Goal: Navigation & Orientation: Find specific page/section

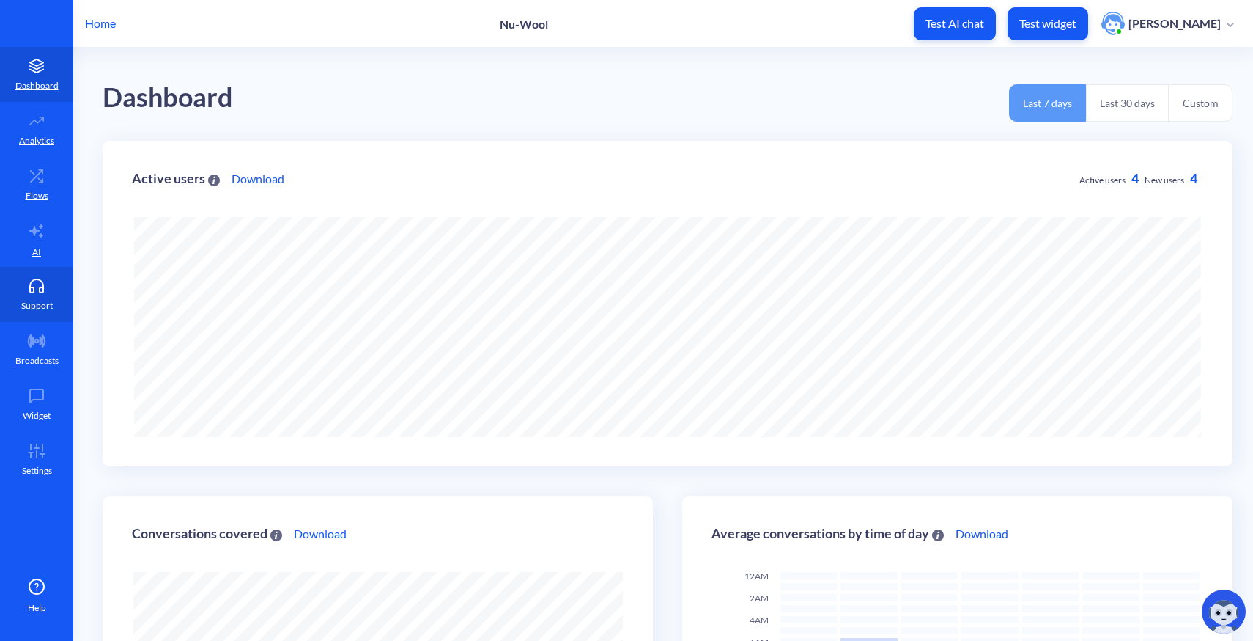
click at [38, 290] on icon at bounding box center [36, 285] width 29 height 15
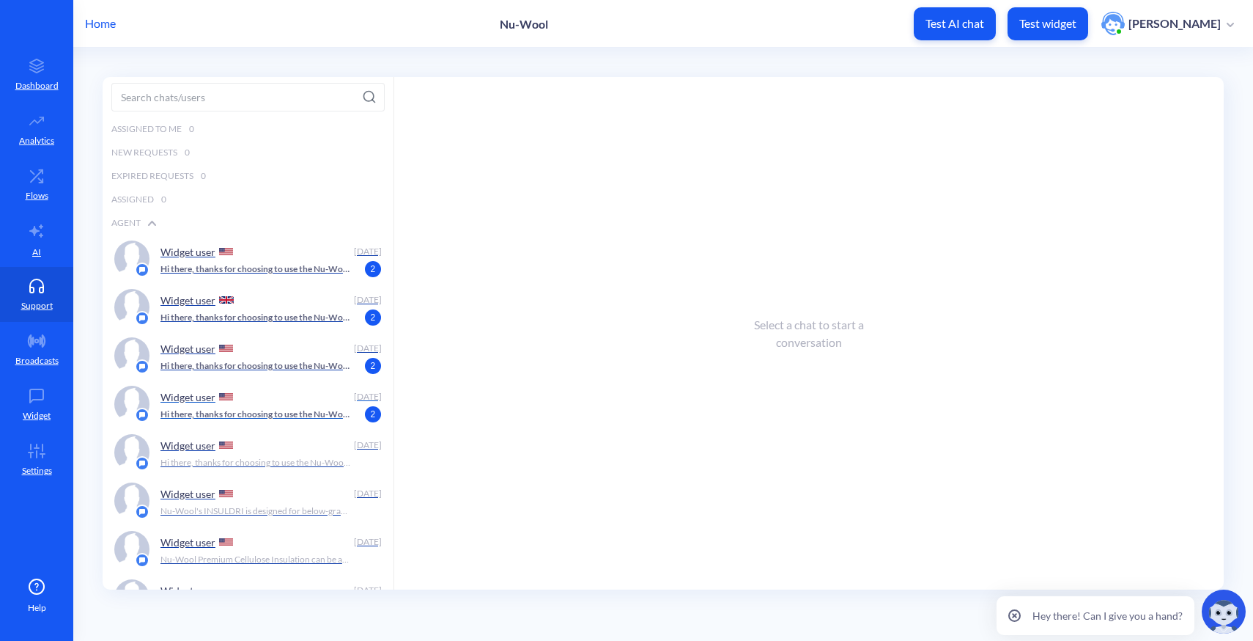
click at [259, 417] on p "Hi there, thanks for choosing to use the Nu-Wool Chatbot! How can I help you [D…" at bounding box center [255, 413] width 191 height 13
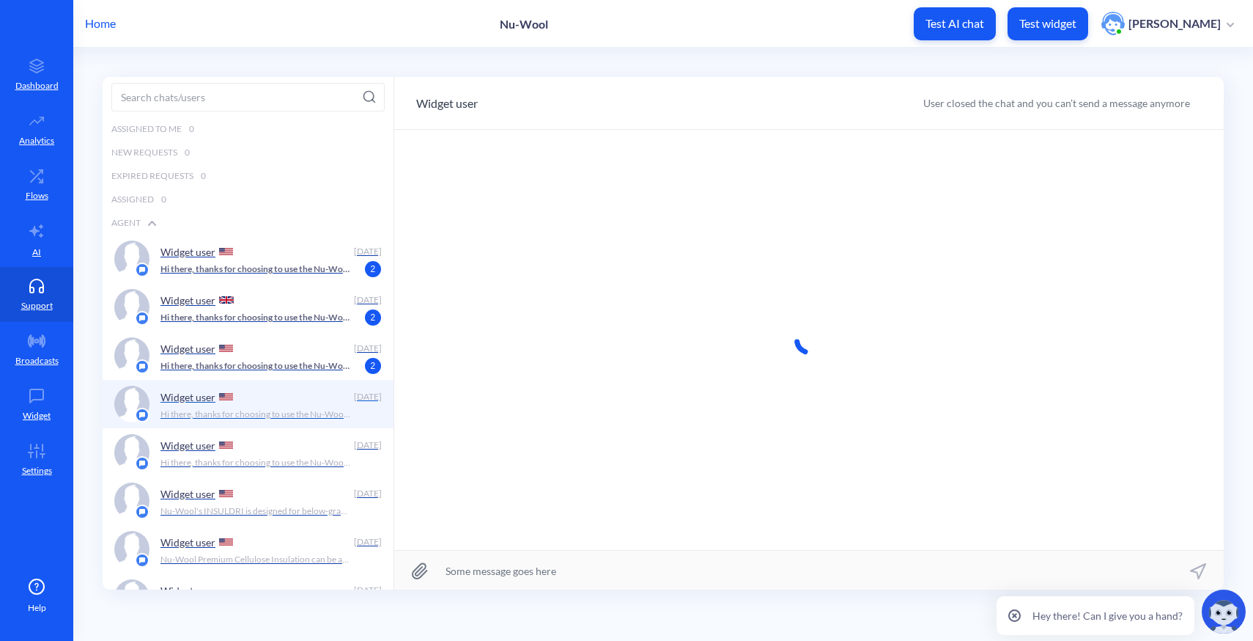
scroll to position [1, 0]
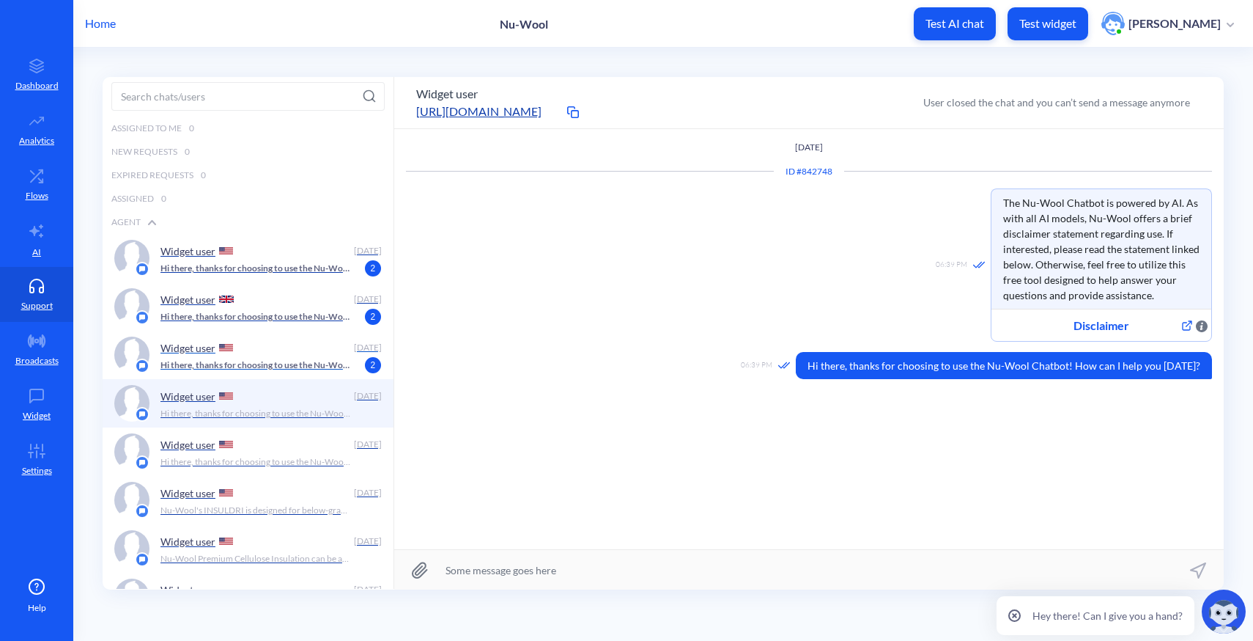
click at [257, 370] on p "Hi there, thanks for choosing to use the Nu-Wool Chatbot! How can I help you [D…" at bounding box center [255, 364] width 191 height 13
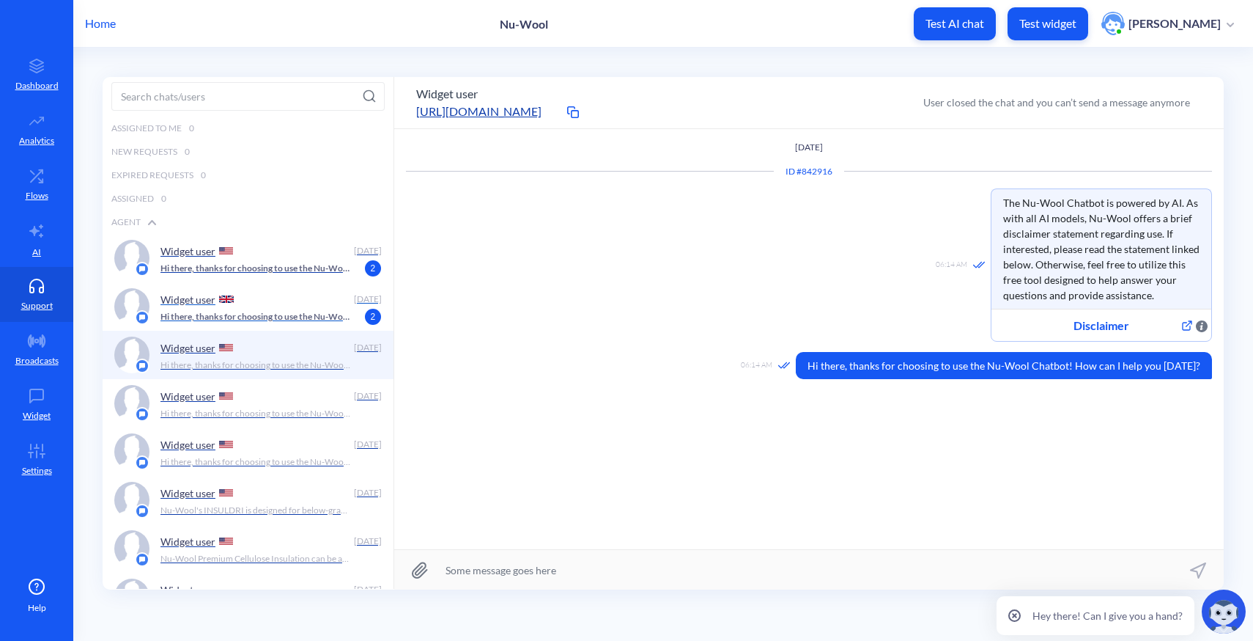
click at [256, 318] on p "Hi there, thanks for choosing to use the Nu-Wool Chatbot! How can I help you [D…" at bounding box center [255, 316] width 191 height 13
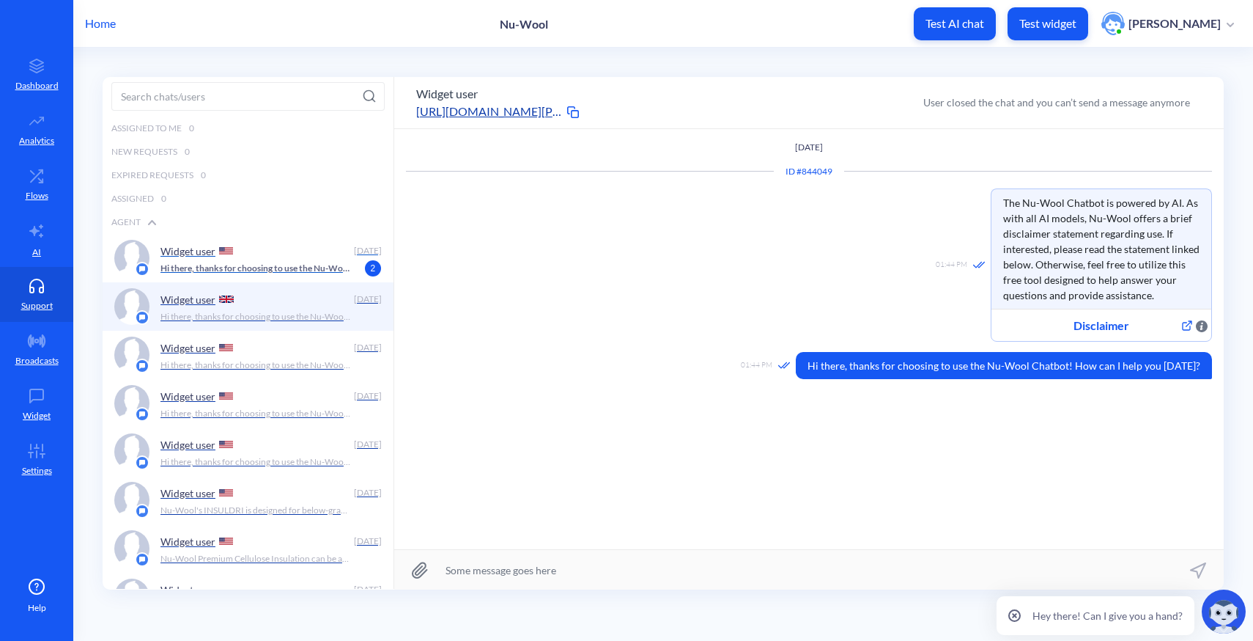
click at [254, 262] on p "Hi there, thanks for choosing to use the Nu-Wool Chatbot! How can I help you [D…" at bounding box center [255, 268] width 191 height 13
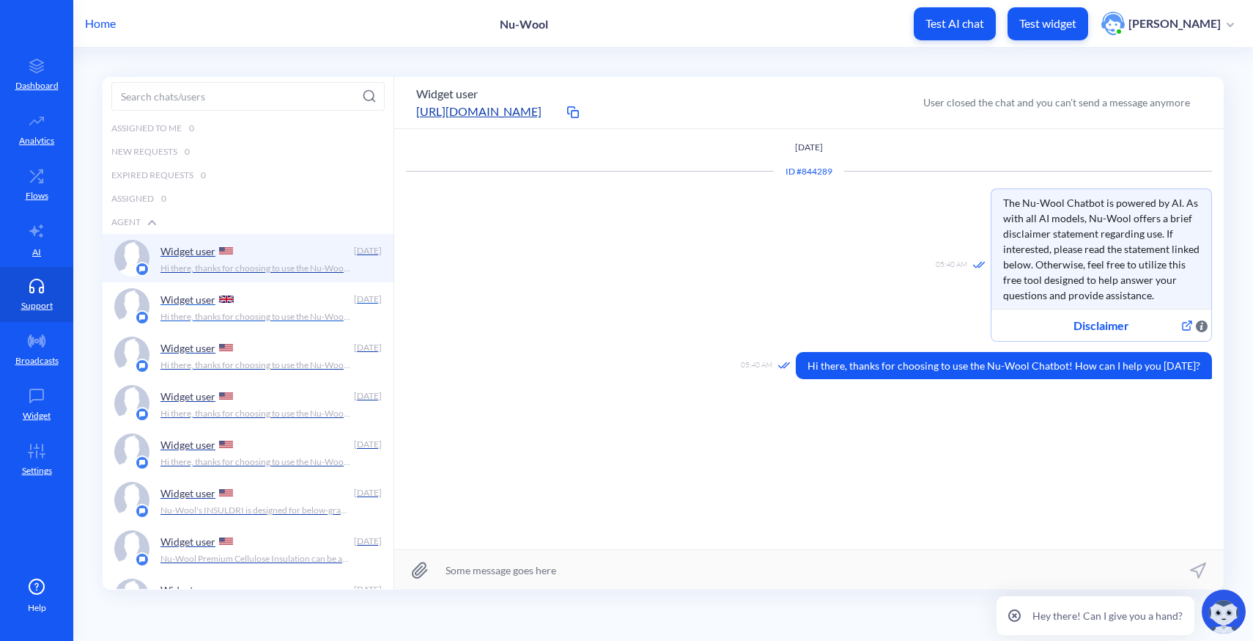
click at [291, 288] on div "Widget user" at bounding box center [254, 299] width 188 height 22
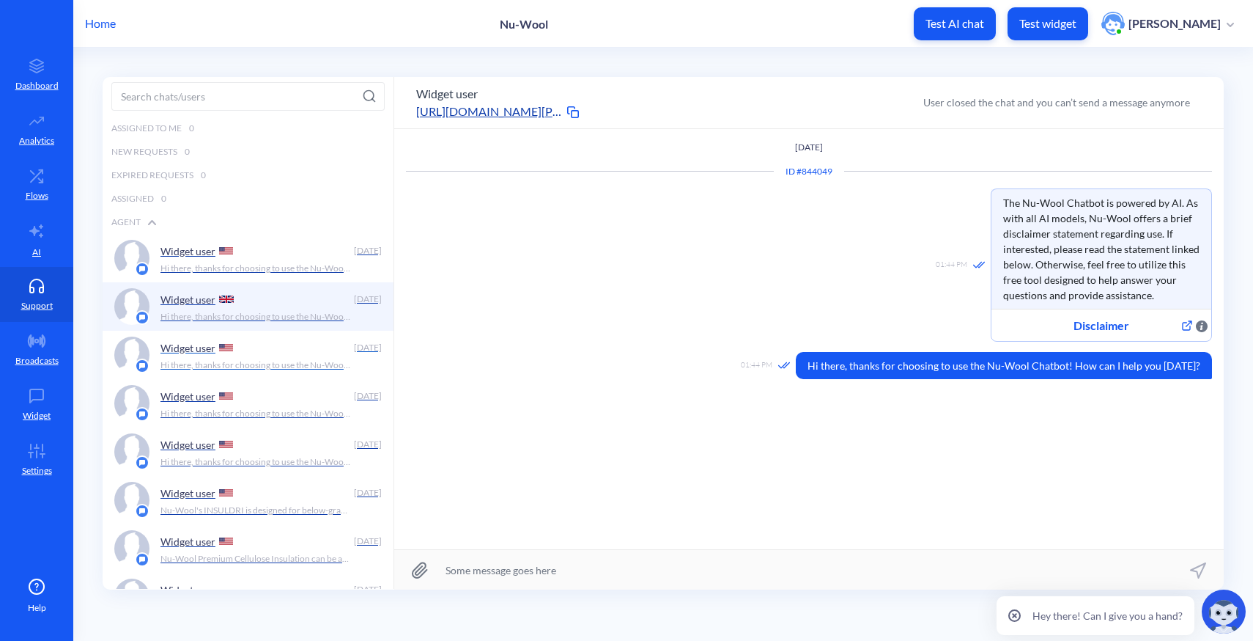
click at [255, 353] on div "Widget user" at bounding box center [254, 347] width 188 height 22
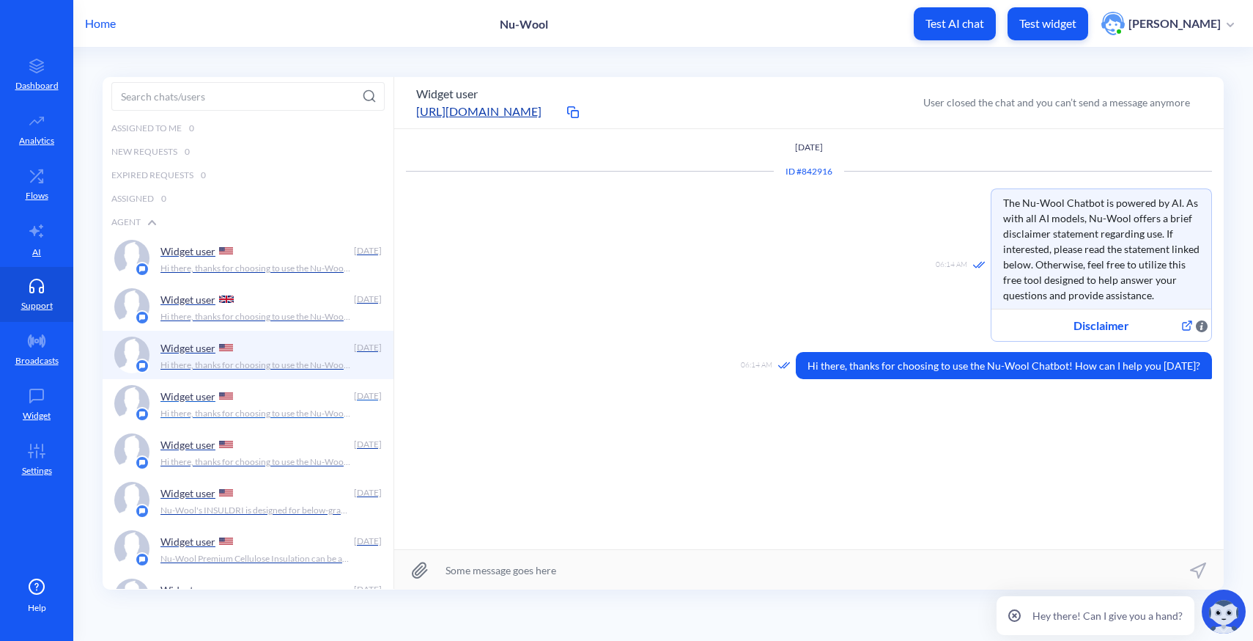
click at [265, 398] on div "Widget user" at bounding box center [254, 396] width 188 height 22
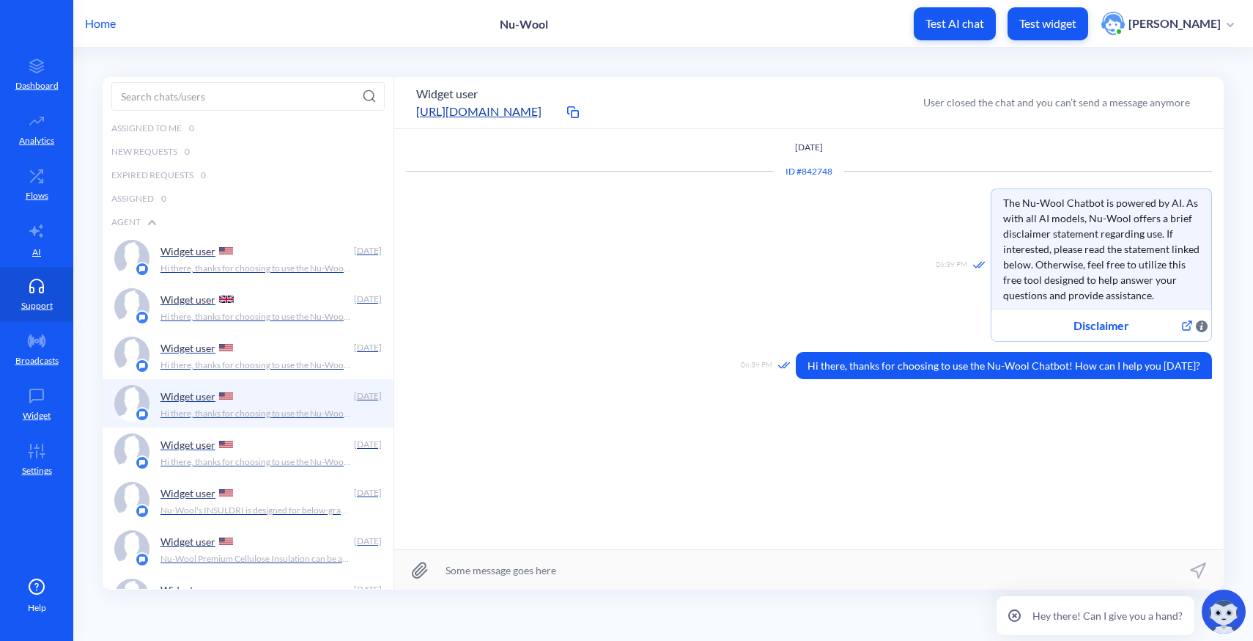
click at [95, 26] on p "Home" at bounding box center [100, 24] width 31 height 18
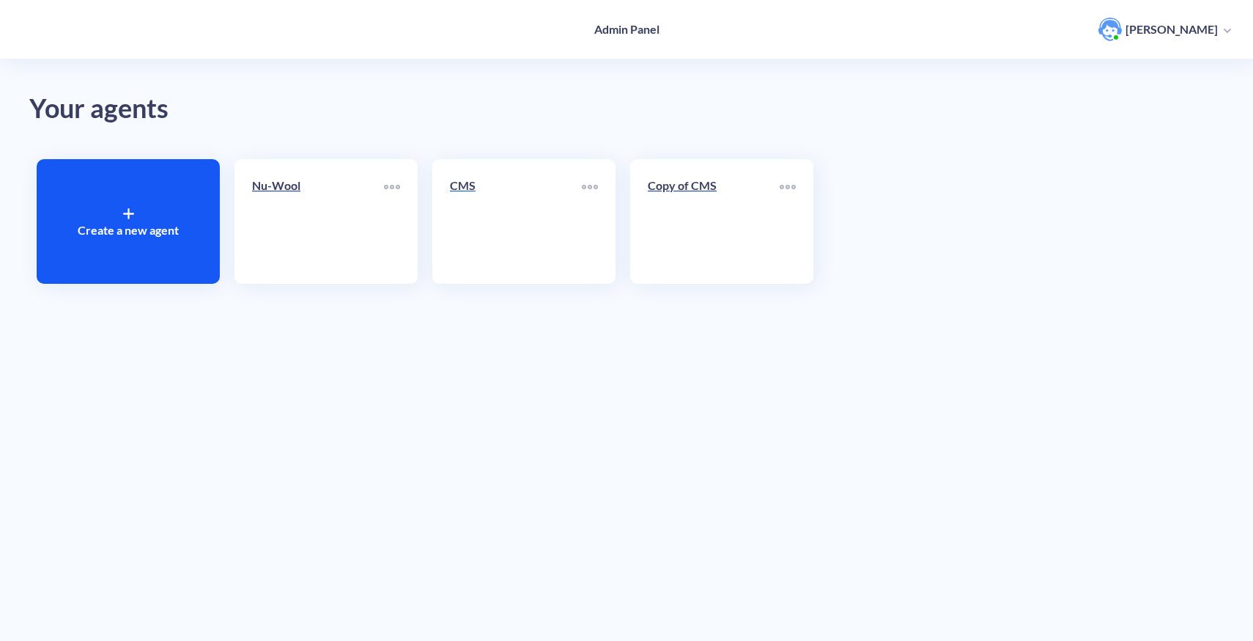
click at [558, 256] on link "CMS" at bounding box center [516, 221] width 132 height 89
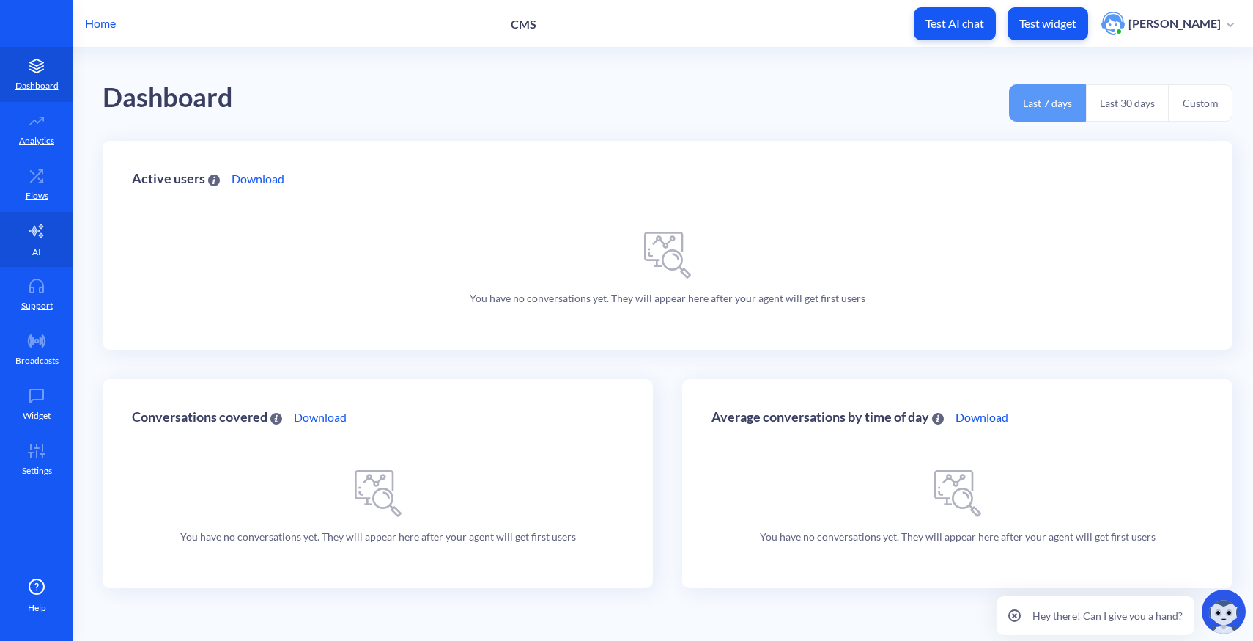
click at [36, 230] on icon at bounding box center [36, 230] width 14 height 13
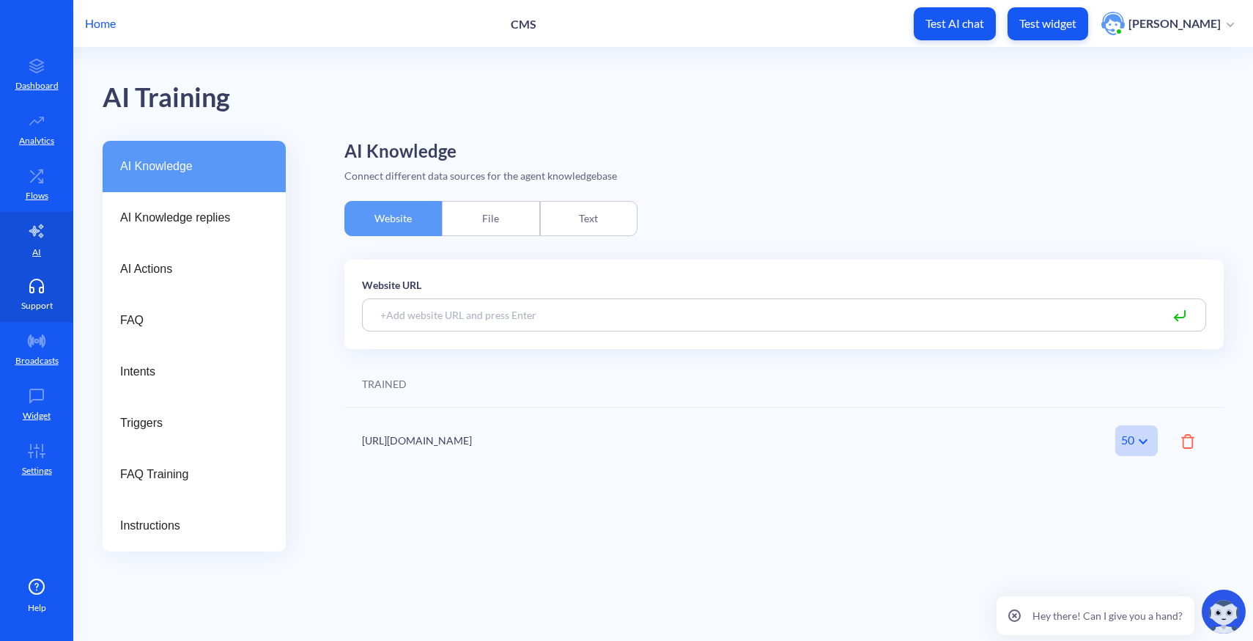
click at [39, 307] on p "Support" at bounding box center [37, 305] width 32 height 13
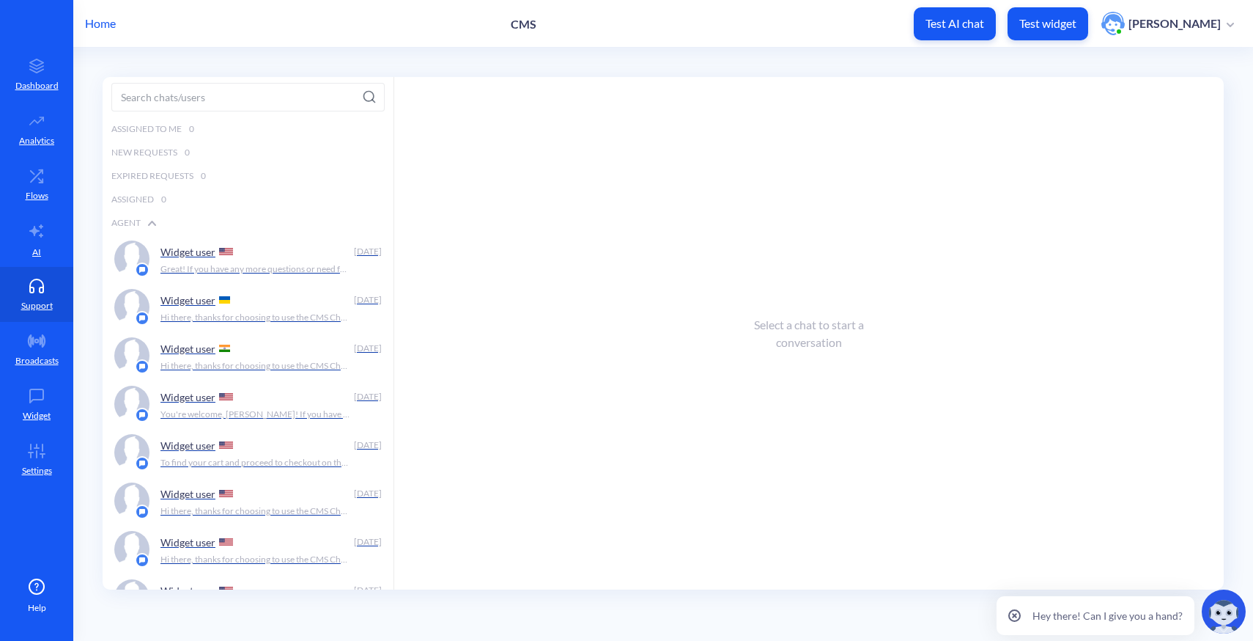
click at [89, 23] on p "Home" at bounding box center [100, 24] width 31 height 18
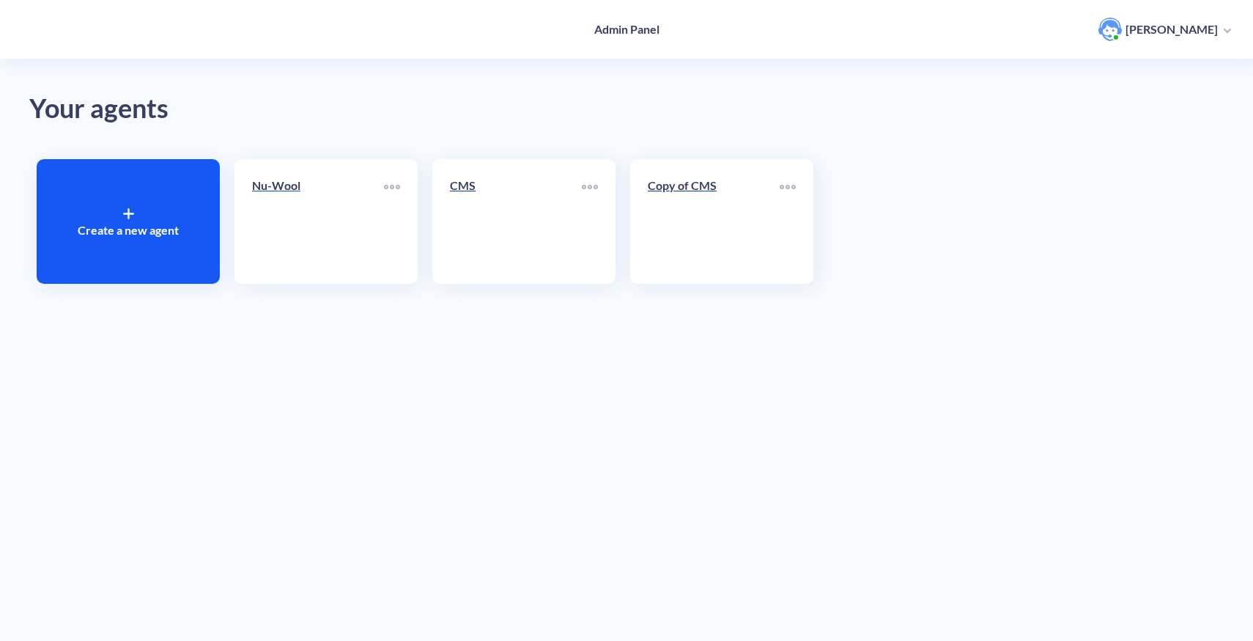
click at [332, 239] on link "Nu-Wool" at bounding box center [318, 221] width 132 height 89
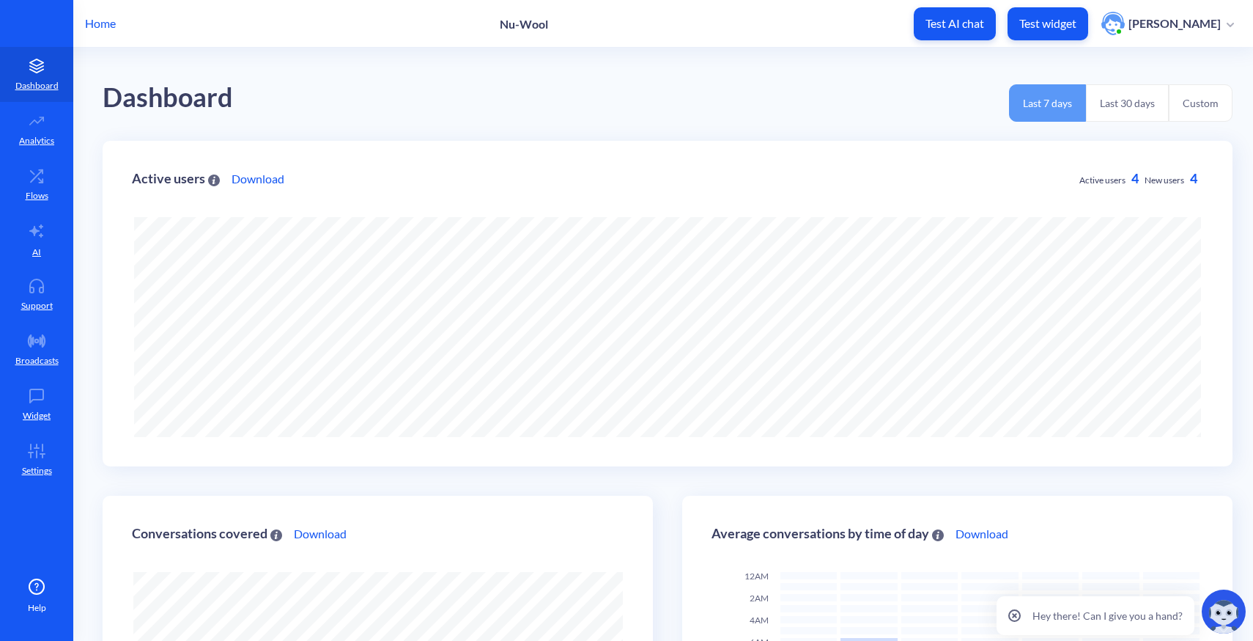
click at [103, 38] on div "Home Nu-Wool Test AI chat Test widget [PERSON_NAME]" at bounding box center [626, 23] width 1253 height 47
click at [99, 28] on p "Home" at bounding box center [100, 24] width 31 height 18
